Goal: Task Accomplishment & Management: Manage account settings

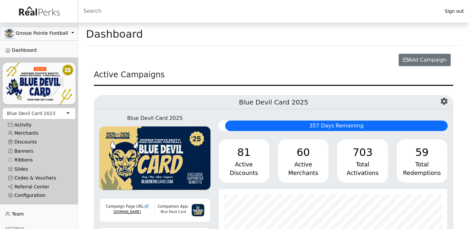
click at [50, 111] on div "Blue Devil Card 2023" at bounding box center [31, 113] width 48 height 7
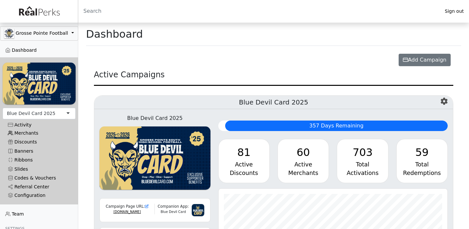
click at [35, 132] on link "Merchants" at bounding box center [39, 133] width 73 height 9
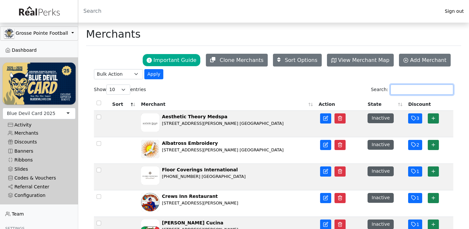
click at [400, 90] on input "Search:" at bounding box center [421, 89] width 63 height 10
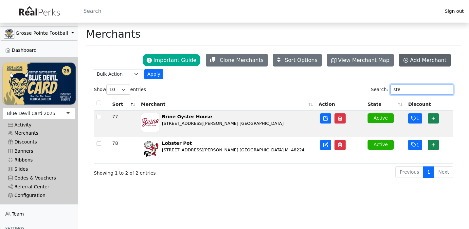
type input "ste"
click at [433, 62] on span "Add Merchant" at bounding box center [428, 60] width 36 height 6
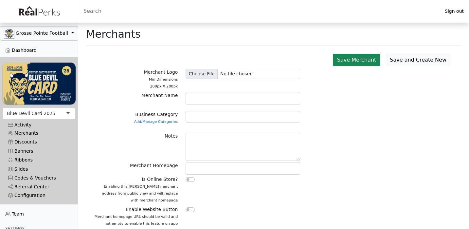
click at [239, 105] on div at bounding box center [243, 99] width 122 height 14
paste input "Stewart Fine Portraits"
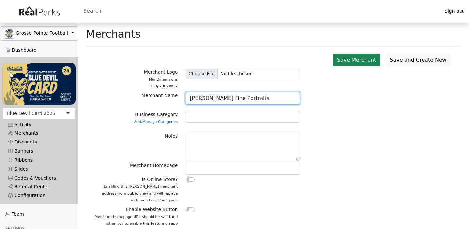
type input "Stewart Fine Portraits"
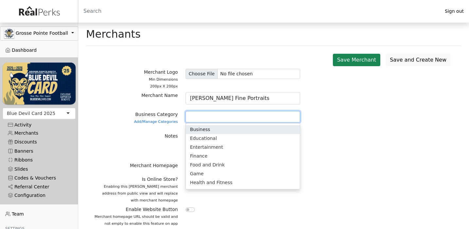
click at [227, 115] on div at bounding box center [243, 116] width 115 height 11
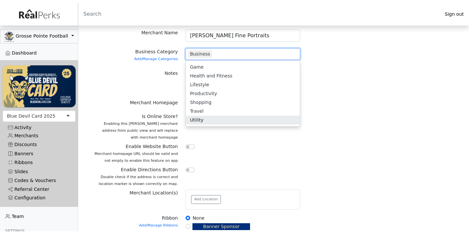
scroll to position [2, 0]
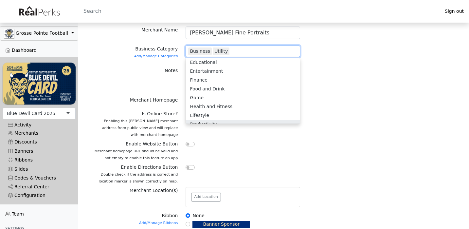
click at [197, 137] on div at bounding box center [243, 125] width 122 height 30
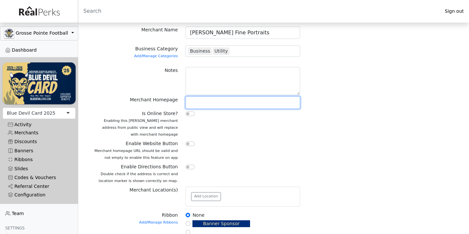
paste input "https://www.stewartfineportraits.com/"
type input "https://www.stewartfineportraits.com/"
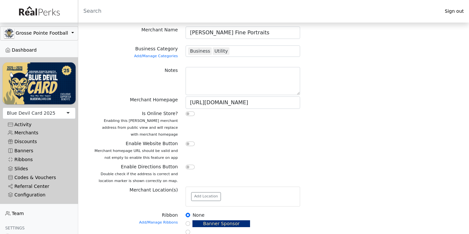
click at [189, 142] on input "checkbox" at bounding box center [190, 144] width 9 height 5
checkbox input "true"
click at [189, 166] on input "checkbox" at bounding box center [190, 167] width 9 height 5
checkbox input "true"
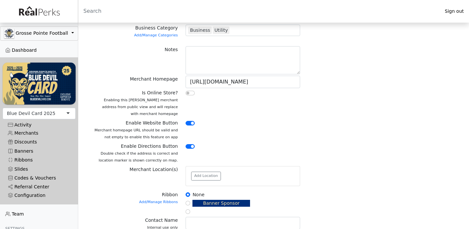
scroll to position [105, 0]
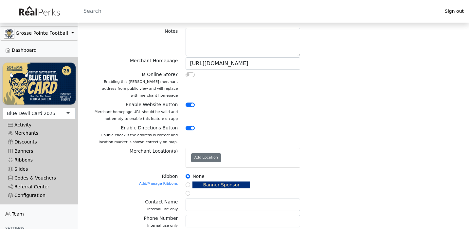
click at [209, 160] on button "Add Location" at bounding box center [206, 157] width 30 height 9
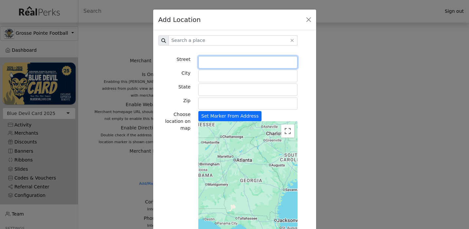
paste input "27118 Harper"
type input "27118 Harper Avenue"
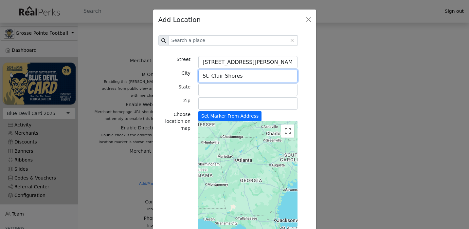
type input "St. Clair Shores"
type input "MI"
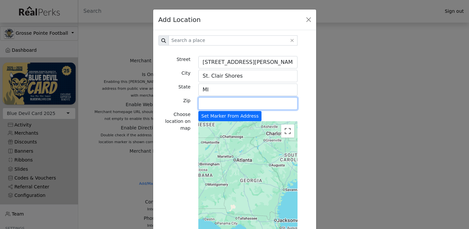
paste input "MI"
type input "MI"
click at [306, 123] on div "Choose location on map Set Marker From Address ← Move left → Move right ↑ Move …" at bounding box center [234, 189] width 160 height 157
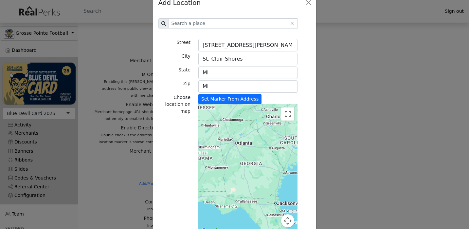
scroll to position [28, 0]
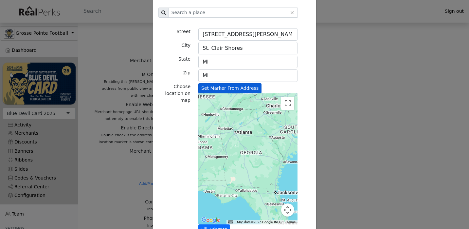
click at [253, 89] on button "Set Marker From Address" at bounding box center [229, 88] width 63 height 10
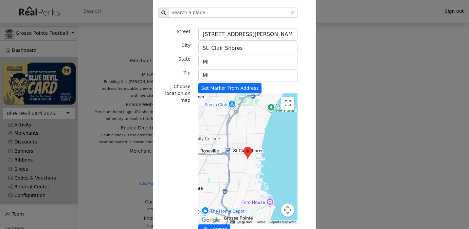
click at [108, 172] on div "Add Location 1757 Grand Ave Jackson MS 39209 1757 Grand Ave Jackson MS 39209 17…" at bounding box center [234, 114] width 469 height 229
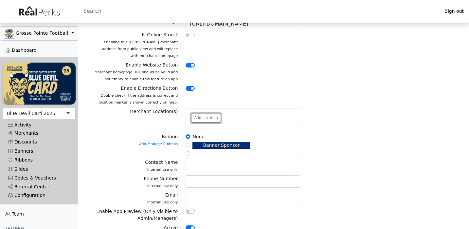
scroll to position [143, 0]
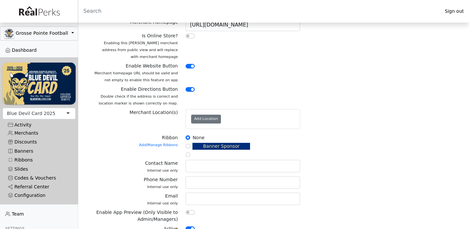
click at [205, 118] on button "Add Location" at bounding box center [206, 119] width 30 height 9
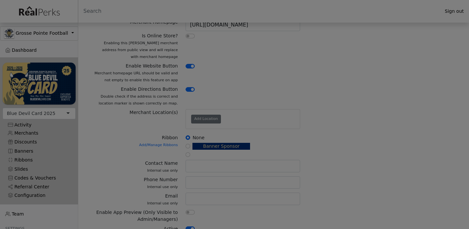
scroll to position [0, 0]
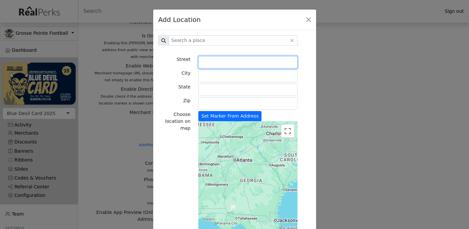
click at [224, 58] on input "Street" at bounding box center [247, 62] width 99 height 12
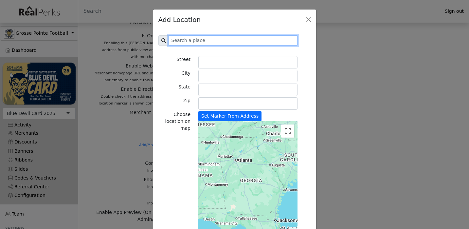
click at [227, 40] on input "Sizing example input" at bounding box center [233, 40] width 129 height 10
type input "stewarts fine pho as"
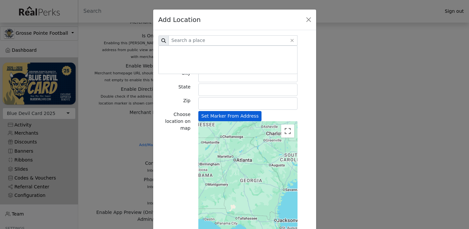
click at [217, 119] on button "Set Marker From Address" at bounding box center [229, 116] width 63 height 10
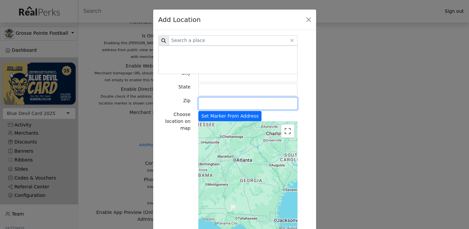
click at [220, 102] on input "Zip" at bounding box center [247, 103] width 99 height 12
paste input "MI"
type input "MI"
click at [212, 107] on input "MI" at bounding box center [247, 103] width 99 height 12
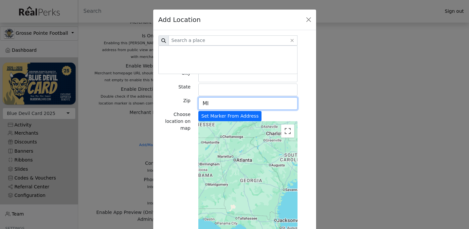
click at [212, 107] on input "MI" at bounding box center [247, 103] width 99 height 12
click at [214, 90] on input "State" at bounding box center [247, 89] width 99 height 12
paste input "MI"
type input "MI"
click at [165, 100] on div "Zip" at bounding box center [174, 104] width 40 height 14
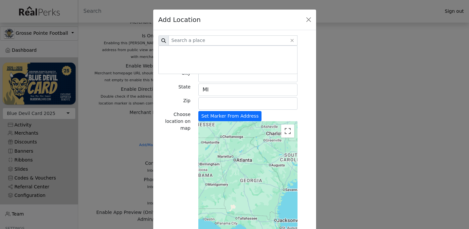
click at [180, 90] on div "State" at bounding box center [174, 90] width 40 height 14
click at [202, 86] on input "MI" at bounding box center [247, 89] width 99 height 12
click at [293, 39] on button "Close" at bounding box center [292, 40] width 5 height 5
click at [310, 17] on button "Close" at bounding box center [309, 20] width 10 height 10
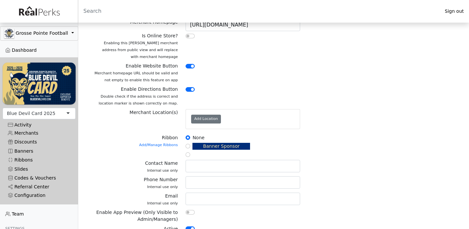
click at [209, 122] on button "Add Location" at bounding box center [206, 119] width 30 height 9
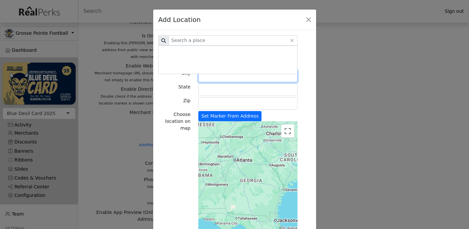
click at [213, 78] on input "City" at bounding box center [247, 76] width 99 height 12
click at [178, 103] on div "Zip" at bounding box center [174, 104] width 40 height 14
click at [308, 23] on button "Close" at bounding box center [309, 20] width 10 height 10
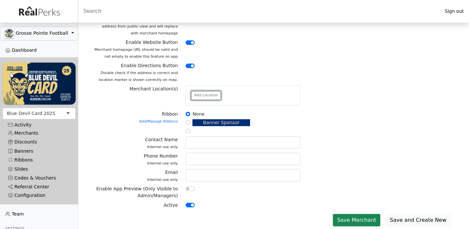
scroll to position [167, 0]
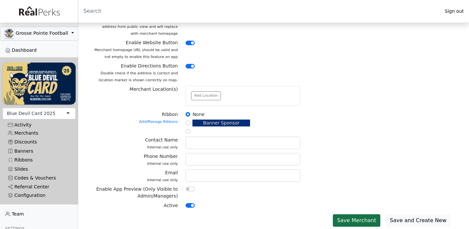
click at [376, 217] on button "Save Merchant" at bounding box center [356, 220] width 47 height 12
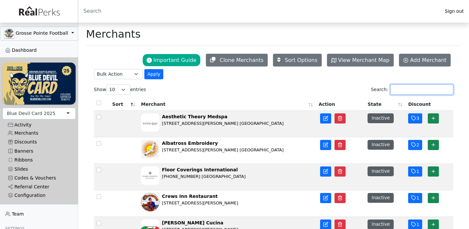
click at [402, 91] on input "Search:" at bounding box center [421, 89] width 63 height 10
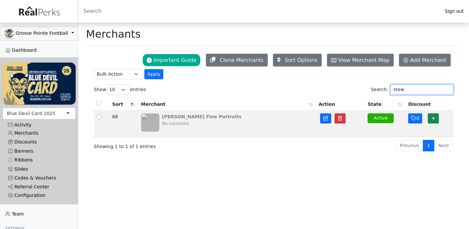
type input "stew"
click at [194, 122] on div "No Locations" at bounding box center [202, 123] width 80 height 6
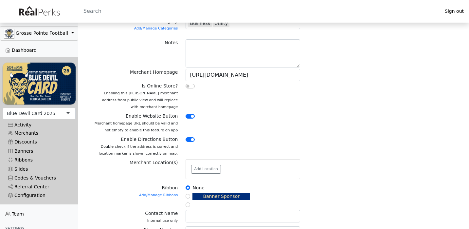
scroll to position [104, 0]
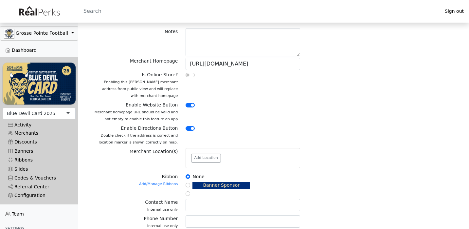
click at [204, 162] on div "Add Location" at bounding box center [243, 157] width 114 height 19
click at [205, 159] on button "Add Location" at bounding box center [206, 157] width 30 height 9
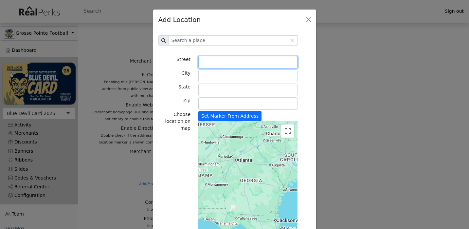
paste input "27118 Harper Ave"
type input "27118 Harper Avenue"
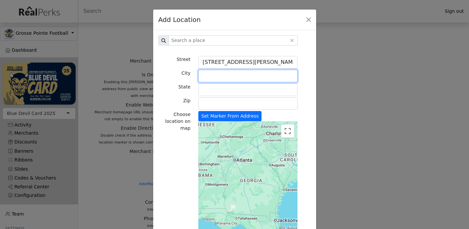
type input "G"
type input "St. Clair SHores"
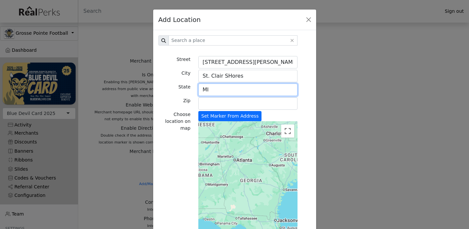
type input "MI"
click at [227, 78] on input "St. Clair SHores" at bounding box center [247, 76] width 99 height 12
type input "St. Clair Shores"
paste input "48081"
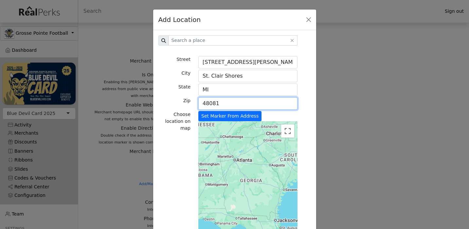
type input "48081"
click at [292, 111] on div "Set Marker From Address ← Move left → Move right ↑ Move up ↓ Move down + Zoom i…" at bounding box center [247, 189] width 107 height 157
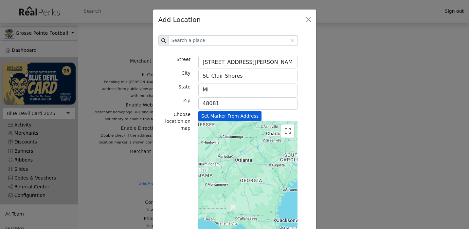
click at [242, 112] on button "Set Marker From Address" at bounding box center [229, 116] width 63 height 10
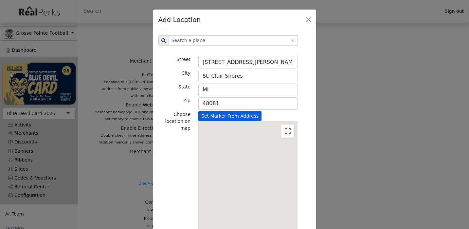
click at [240, 114] on button "Set Marker From Address" at bounding box center [229, 116] width 63 height 10
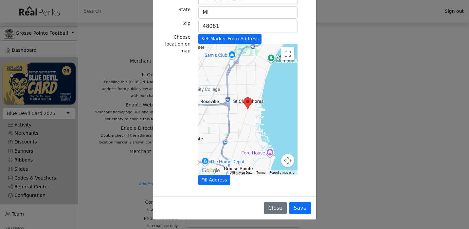
scroll to position [77, 0]
click at [303, 207] on button "Save" at bounding box center [299, 208] width 21 height 12
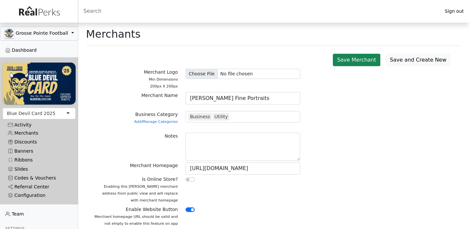
scroll to position [0, 0]
click at [204, 72] on input "file" at bounding box center [243, 74] width 115 height 10
type input "C:\fakepath\Untitled-1.jpg"
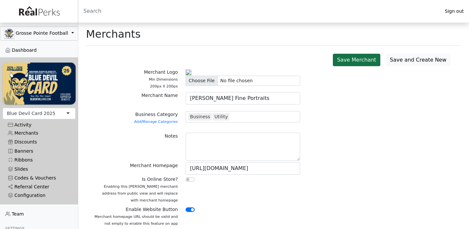
click at [369, 61] on button "Save Merchant" at bounding box center [356, 60] width 47 height 12
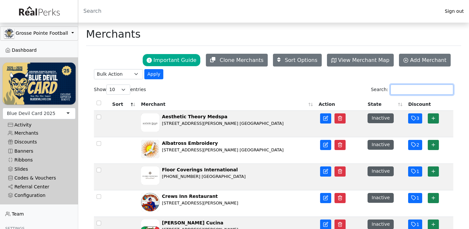
click at [401, 95] on input "Search:" at bounding box center [421, 89] width 63 height 10
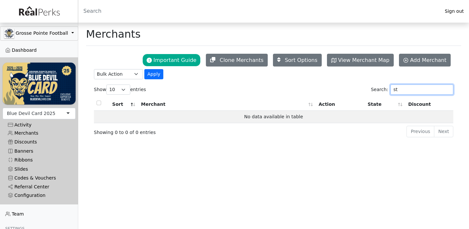
type input "s"
drag, startPoint x: 398, startPoint y: 88, endPoint x: 408, endPoint y: 92, distance: 11.0
click at [408, 92] on input "sure" at bounding box center [421, 89] width 63 height 10
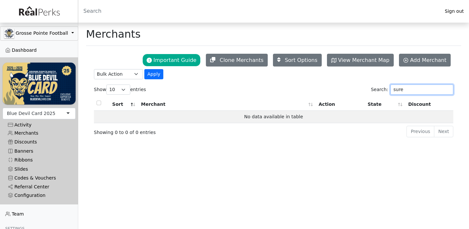
click at [408, 92] on input "sure" at bounding box center [421, 89] width 63 height 10
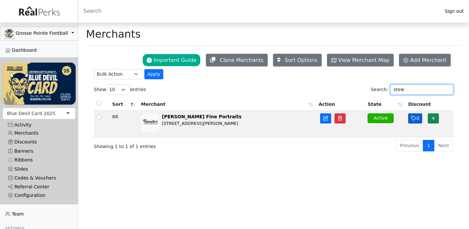
type input "stew"
click at [412, 120] on icon "button" at bounding box center [413, 118] width 5 height 5
click at [416, 120] on button "0" at bounding box center [415, 118] width 14 height 10
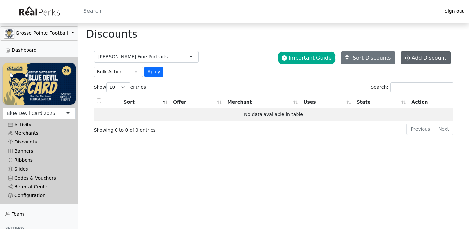
click at [407, 62] on link "Add Discount" at bounding box center [425, 57] width 50 height 13
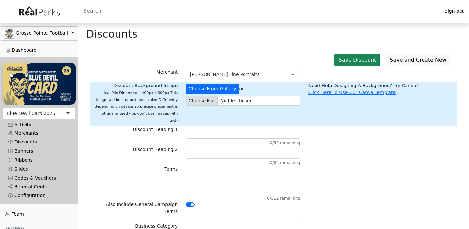
click at [205, 102] on input "file" at bounding box center [243, 101] width 115 height 10
type input "C:\fakepath\Studio picture.jpg"
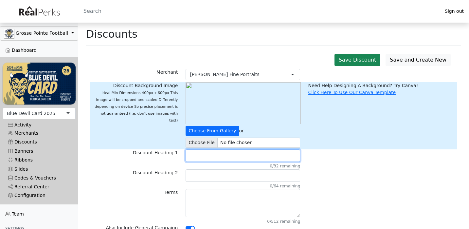
click at [209, 159] on input "text" at bounding box center [243, 155] width 115 height 12
type input "COMING SOON"
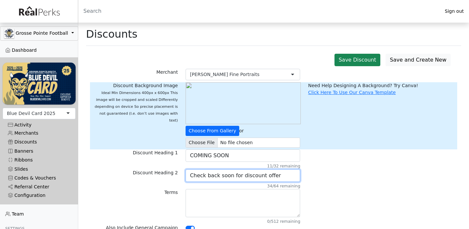
type input "Check back soon for discount offer"
click at [349, 203] on div "Terms 0/512 remaining" at bounding box center [273, 206] width 367 height 35
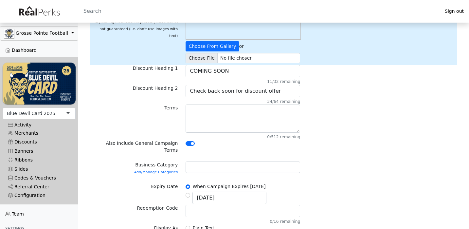
scroll to position [86, 0]
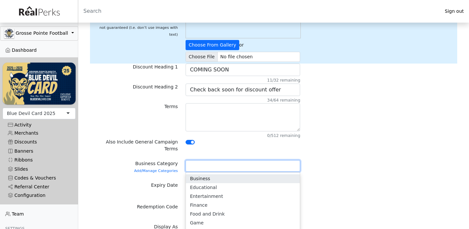
click at [277, 160] on div at bounding box center [243, 165] width 115 height 11
click at [255, 160] on div "Business" at bounding box center [243, 165] width 115 height 11
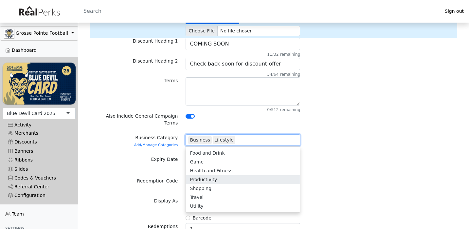
scroll to position [26, 0]
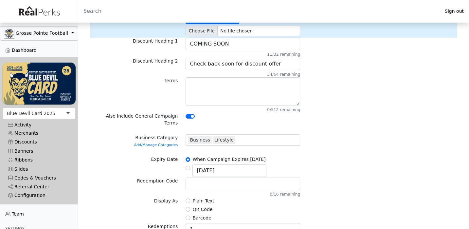
click at [337, 156] on div "Expiry Date When Campaign Expires 08/23/2026 08/30/2025" at bounding box center [273, 167] width 367 height 22
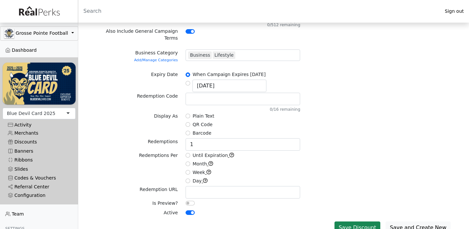
scroll to position [196, 0]
click at [187, 153] on input "Until Expiration" at bounding box center [188, 155] width 5 height 5
radio input "true"
click at [362, 222] on button "Save Discount" at bounding box center [357, 228] width 46 height 12
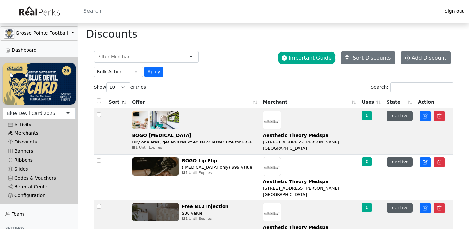
click at [32, 132] on link "Merchants" at bounding box center [39, 133] width 73 height 9
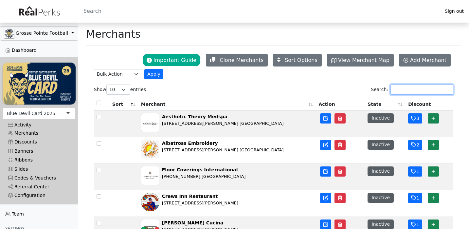
click at [400, 90] on input "Search:" at bounding box center [421, 89] width 63 height 10
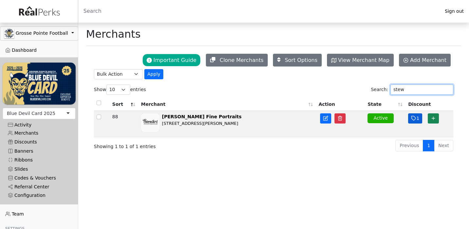
type input "stew"
click at [417, 116] on button "1" at bounding box center [415, 118] width 14 height 10
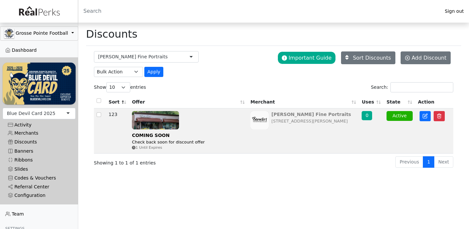
click at [257, 121] on img at bounding box center [259, 120] width 18 height 18
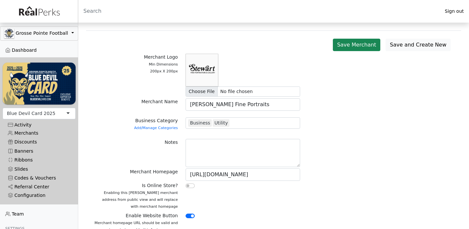
scroll to position [16, 0]
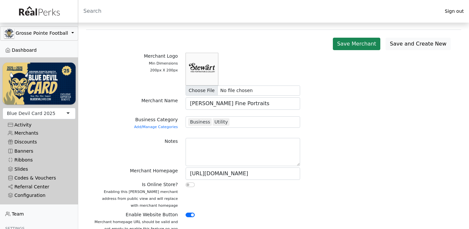
click at [238, 124] on div "Business Utility" at bounding box center [243, 121] width 115 height 11
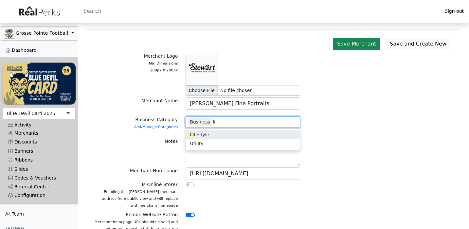
type input "life"
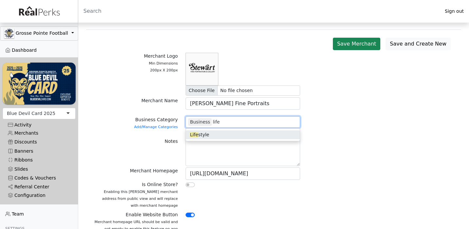
click at [227, 140] on div "Life style" at bounding box center [243, 135] width 114 height 12
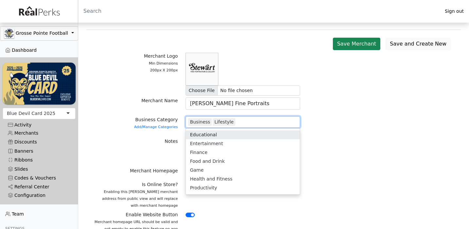
click at [353, 144] on div "Notes" at bounding box center [273, 152] width 367 height 29
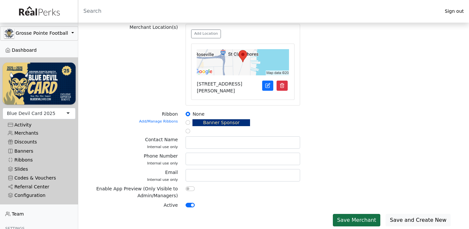
scroll to position [249, 0]
click at [370, 217] on button "Save Merchant" at bounding box center [356, 220] width 47 height 12
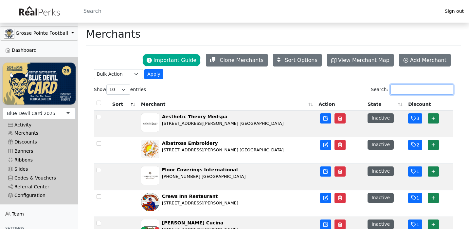
click at [400, 92] on input "Search:" at bounding box center [421, 89] width 63 height 10
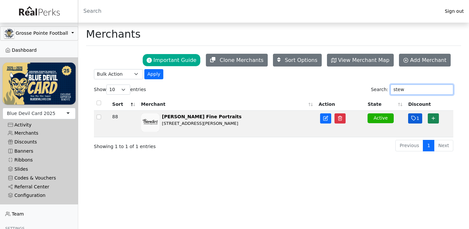
type input "stew"
click at [416, 121] on button "1" at bounding box center [415, 118] width 14 height 10
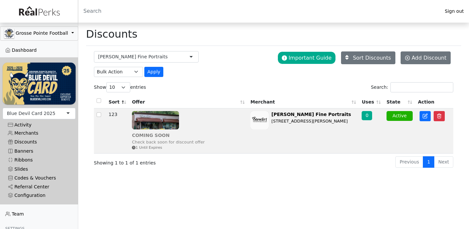
click at [164, 133] on div "COMING SOON" at bounding box center [168, 135] width 73 height 7
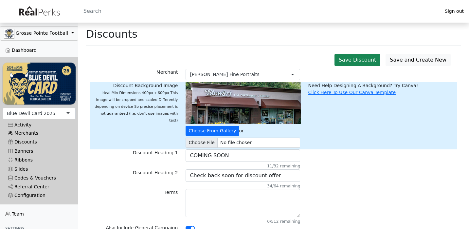
click at [30, 133] on link "Merchants" at bounding box center [39, 133] width 73 height 9
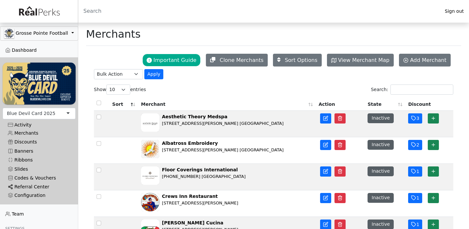
click at [27, 185] on link "Referral Center" at bounding box center [39, 186] width 73 height 9
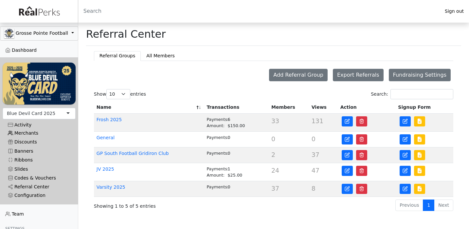
click at [23, 132] on link "Merchants" at bounding box center [39, 133] width 73 height 9
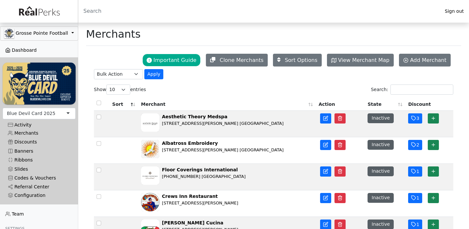
click at [27, 50] on link "Dashboard" at bounding box center [39, 50] width 78 height 9
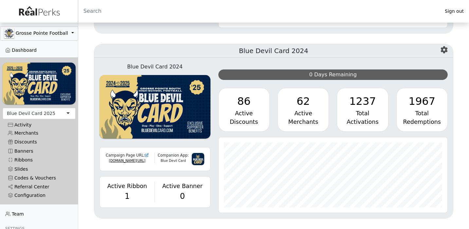
scroll to position [449, 0]
click at [34, 132] on link "Merchants" at bounding box center [39, 133] width 73 height 9
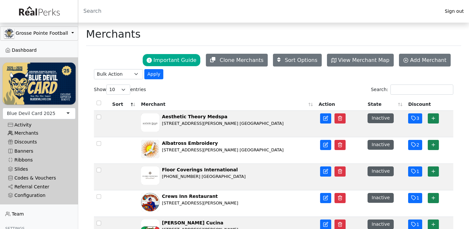
click at [28, 133] on link "Merchants" at bounding box center [39, 133] width 73 height 9
click at [422, 91] on input "Search:" at bounding box center [421, 89] width 63 height 10
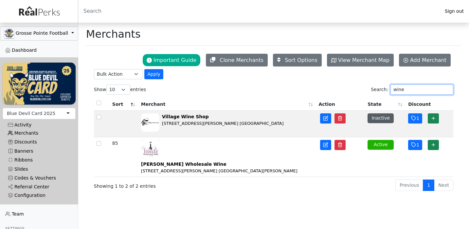
type input "wine"
click at [25, 131] on link "Merchants" at bounding box center [39, 133] width 73 height 9
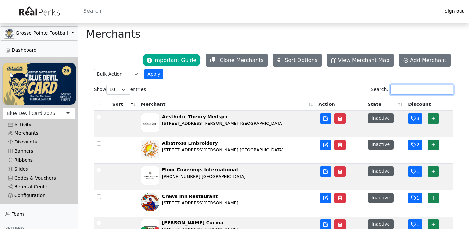
click at [396, 90] on input "Search:" at bounding box center [421, 89] width 63 height 10
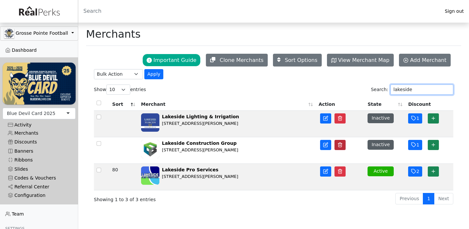
type input "lakeside"
click at [343, 145] on button "button" at bounding box center [339, 145] width 11 height 10
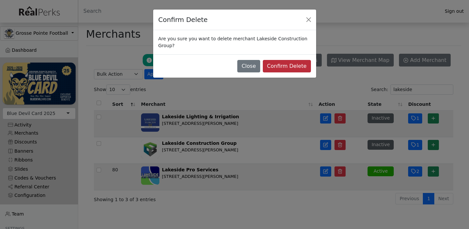
click at [288, 65] on button "Confirm Delete" at bounding box center [287, 66] width 48 height 12
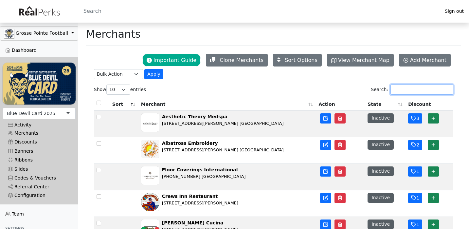
click at [403, 91] on input "Search:" at bounding box center [421, 89] width 63 height 10
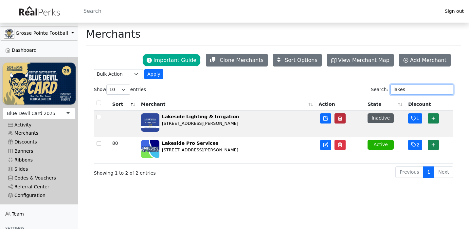
type input "lakes"
click at [339, 117] on polyline "button" at bounding box center [340, 117] width 4 height 0
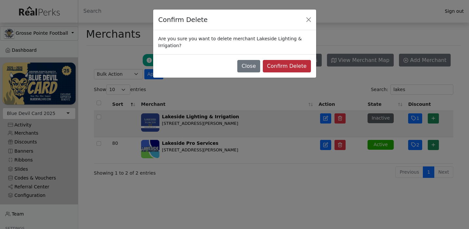
click at [298, 70] on button "Confirm Delete" at bounding box center [287, 66] width 48 height 12
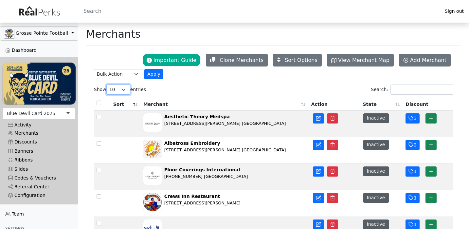
select select "100"
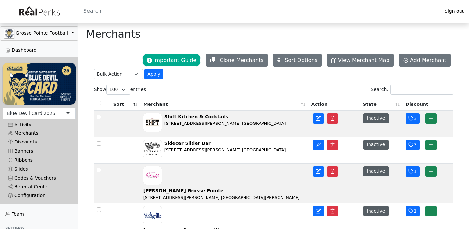
click at [302, 107] on th "Merchant" at bounding box center [225, 104] width 168 height 14
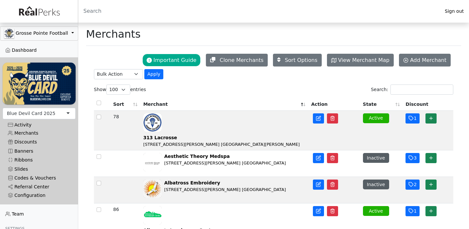
click at [364, 105] on th "State" at bounding box center [381, 104] width 43 height 14
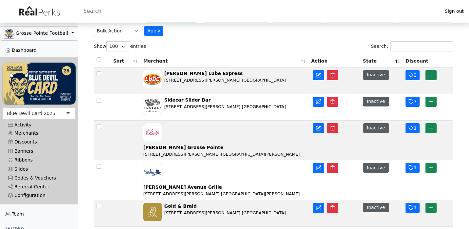
scroll to position [44, 0]
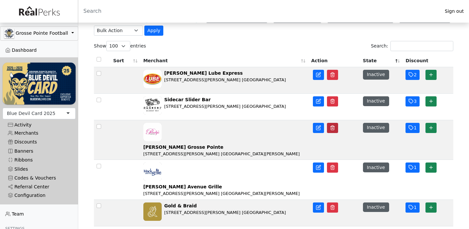
click at [331, 128] on icon "button" at bounding box center [332, 127] width 5 height 5
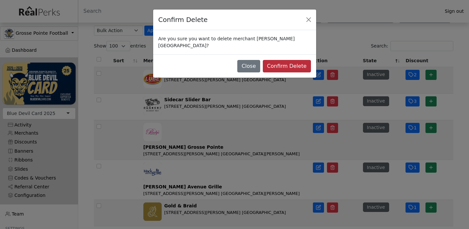
click at [297, 60] on button "Confirm Delete" at bounding box center [287, 66] width 48 height 12
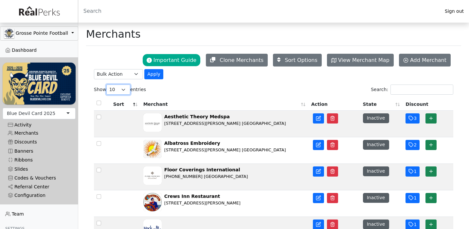
select select "100"
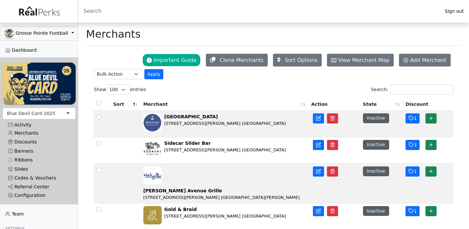
click at [369, 104] on th "State" at bounding box center [381, 104] width 43 height 14
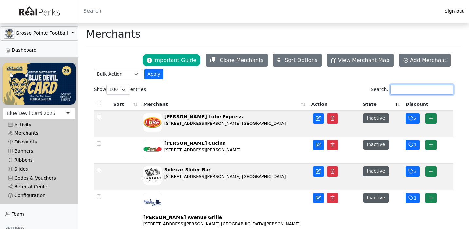
click at [398, 91] on input "Search:" at bounding box center [421, 89] width 63 height 10
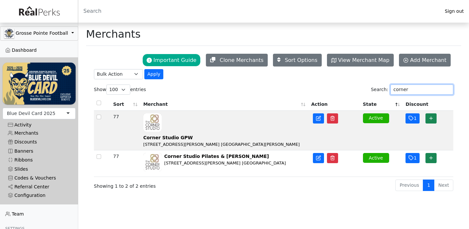
click at [400, 92] on input "corner" at bounding box center [421, 89] width 63 height 10
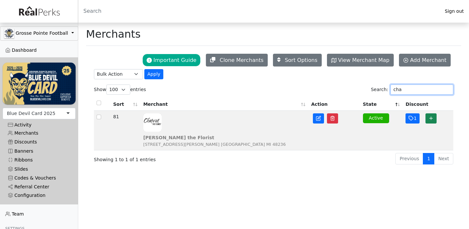
type input "cha"
click at [267, 121] on div "[PERSON_NAME] the Florist [STREET_ADDRESS][PERSON_NAME] [GEOGRAPHIC_DATA] MI 48…" at bounding box center [224, 130] width 163 height 34
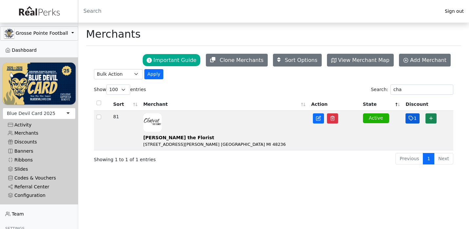
click at [408, 120] on icon "button" at bounding box center [410, 118] width 5 height 5
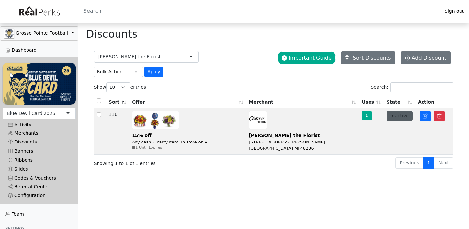
click at [399, 116] on button "Inactive" at bounding box center [399, 115] width 26 height 9
click at [206, 126] on div "15% off Any cash & carry item. In store only 1 Until Expires" at bounding box center [188, 131] width 112 height 40
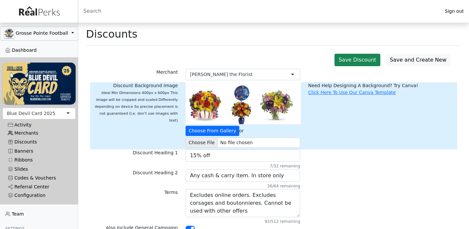
click at [28, 135] on link "Merchants" at bounding box center [39, 133] width 73 height 9
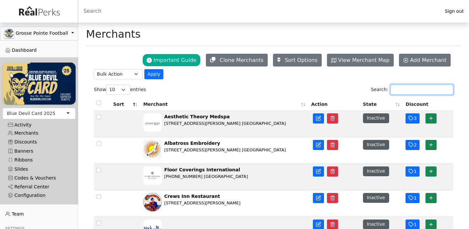
click at [404, 92] on input "Search:" at bounding box center [421, 89] width 63 height 10
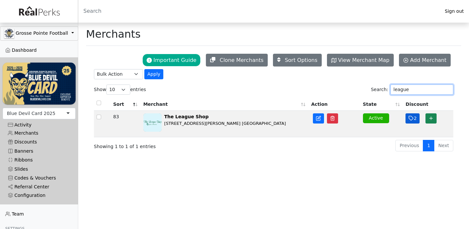
type input "league"
click at [411, 119] on icon "button" at bounding box center [410, 118] width 5 height 5
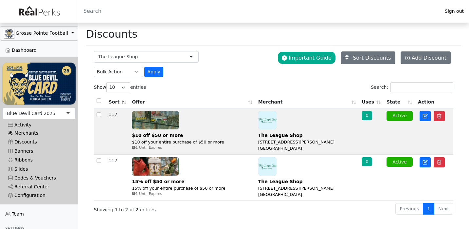
click at [28, 132] on link "Merchants" at bounding box center [39, 133] width 73 height 9
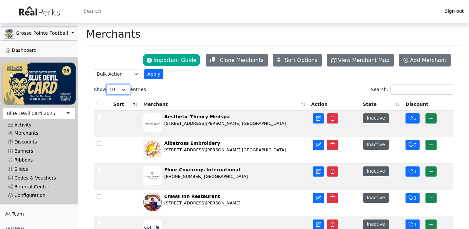
select select "100"
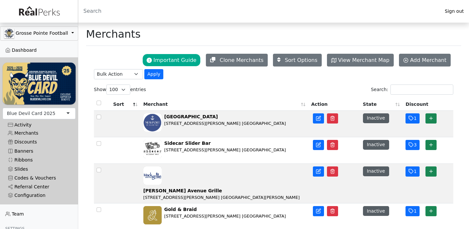
click at [305, 109] on th "Merchant" at bounding box center [225, 104] width 168 height 14
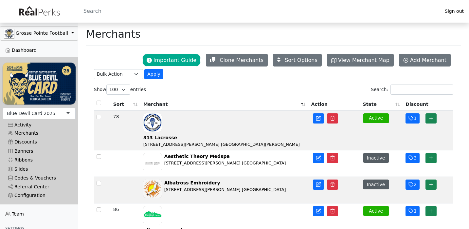
click at [370, 105] on th "State" at bounding box center [381, 104] width 43 height 14
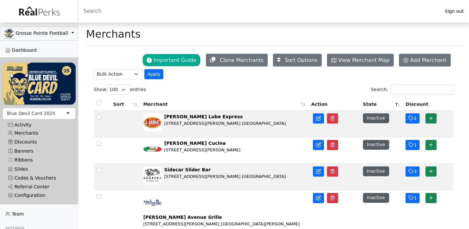
click at [370, 105] on th "State" at bounding box center [381, 104] width 43 height 14
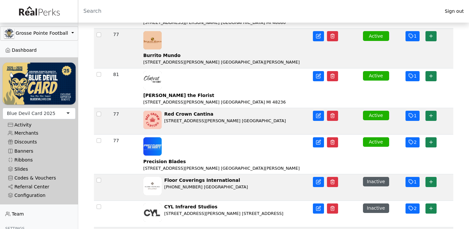
scroll to position [1849, 0]
